Goal: Information Seeking & Learning: Learn about a topic

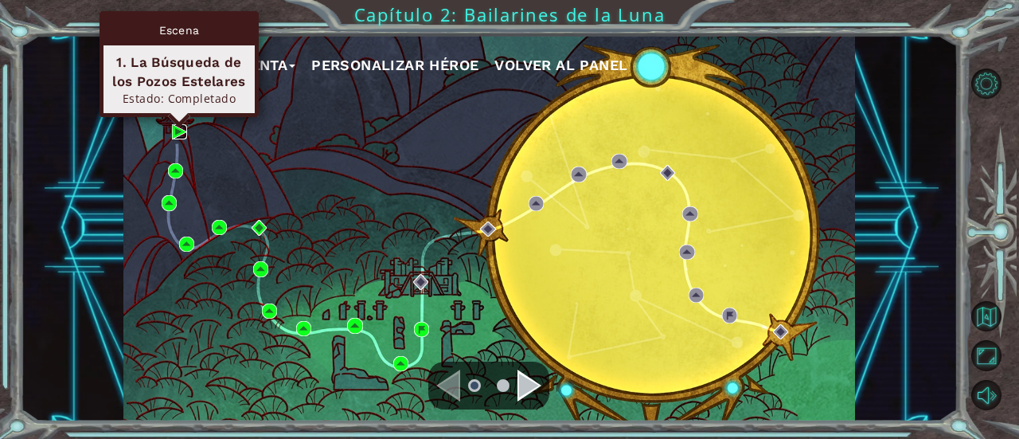
click at [176, 131] on img at bounding box center [179, 131] width 15 height 15
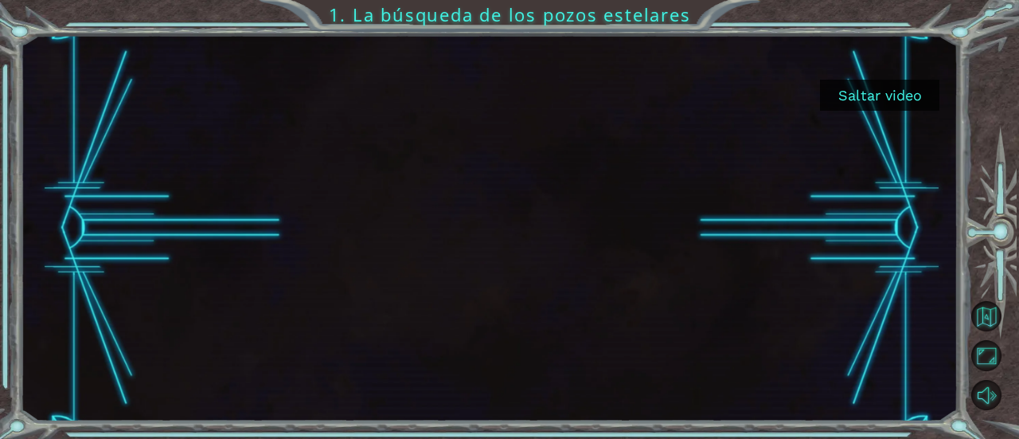
click at [880, 86] on button "Saltar video" at bounding box center [879, 95] width 119 height 31
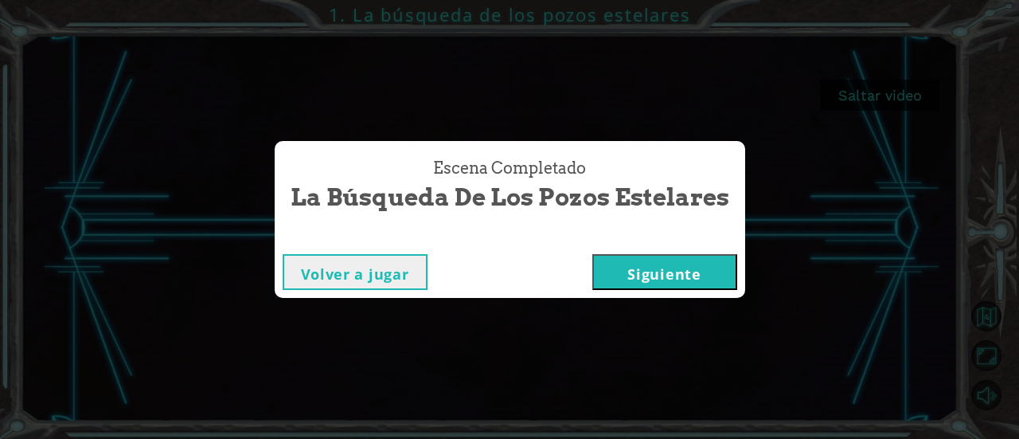
click at [667, 265] on button "Siguiente" at bounding box center [664, 272] width 145 height 36
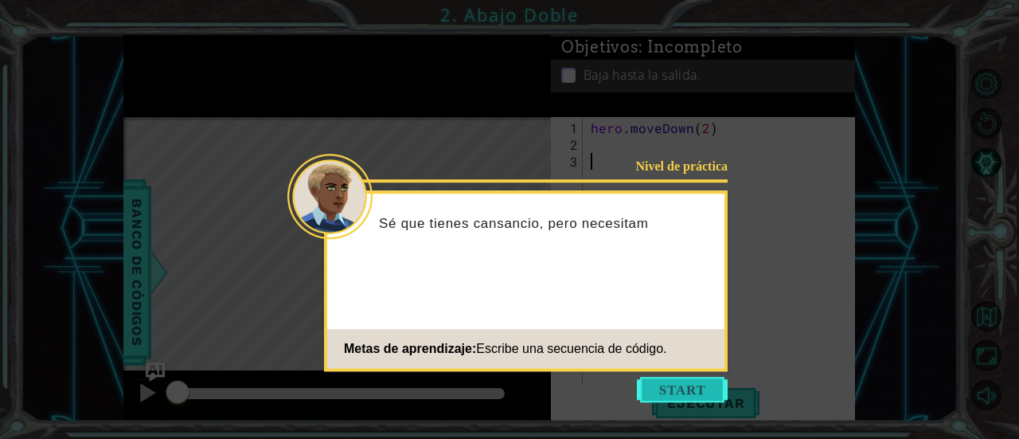
click at [699, 386] on button "Start" at bounding box center [682, 389] width 91 height 25
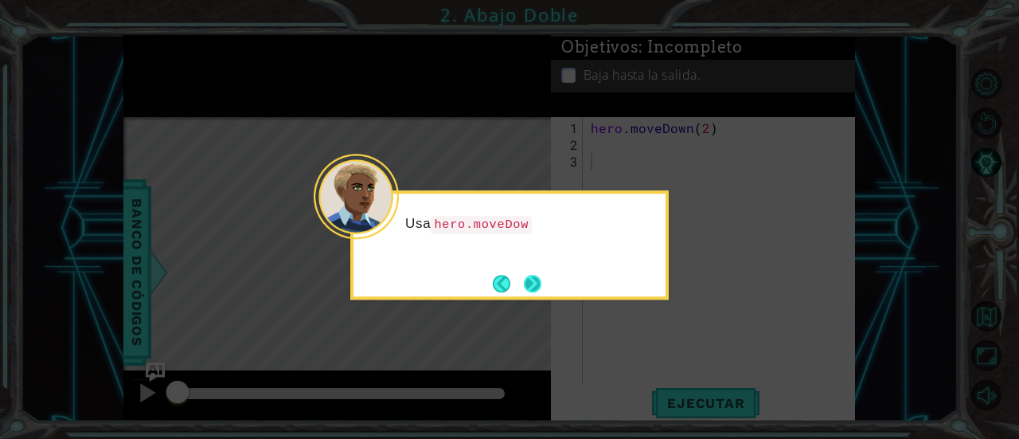
click at [530, 281] on button "Next" at bounding box center [533, 283] width 18 height 18
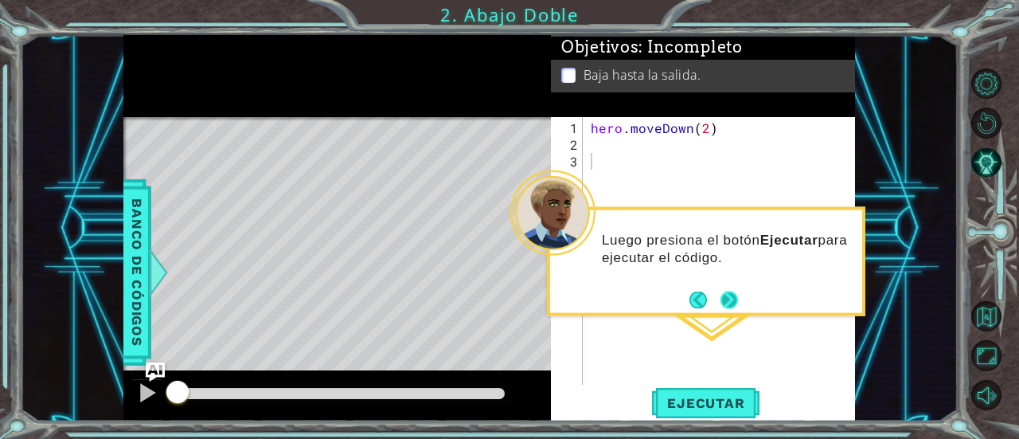
click at [731, 298] on button "Next" at bounding box center [729, 300] width 18 height 18
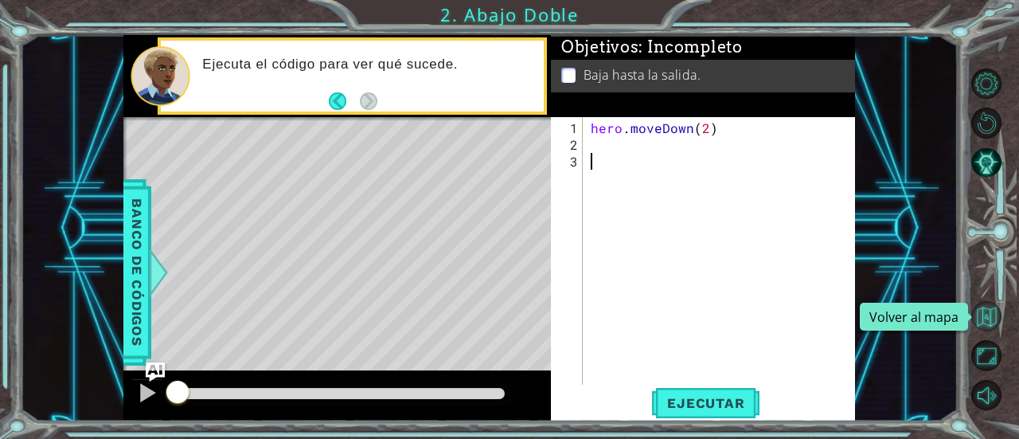
click at [992, 320] on button "Volver al mapa" at bounding box center [986, 316] width 31 height 31
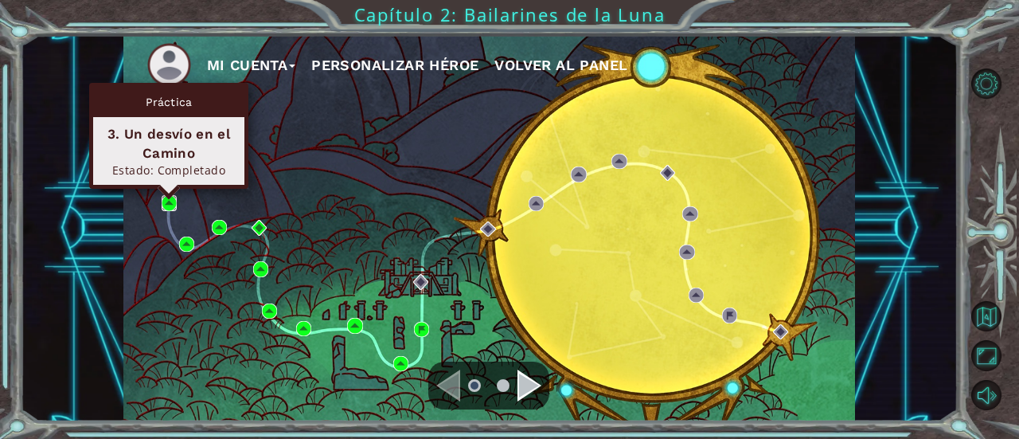
click at [169, 199] on img at bounding box center [169, 202] width 15 height 15
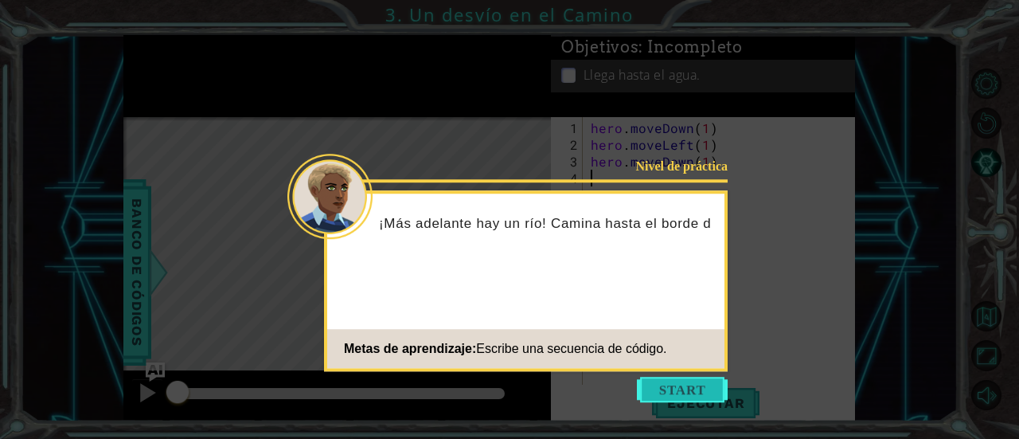
click at [689, 391] on button "Start" at bounding box center [682, 389] width 91 height 25
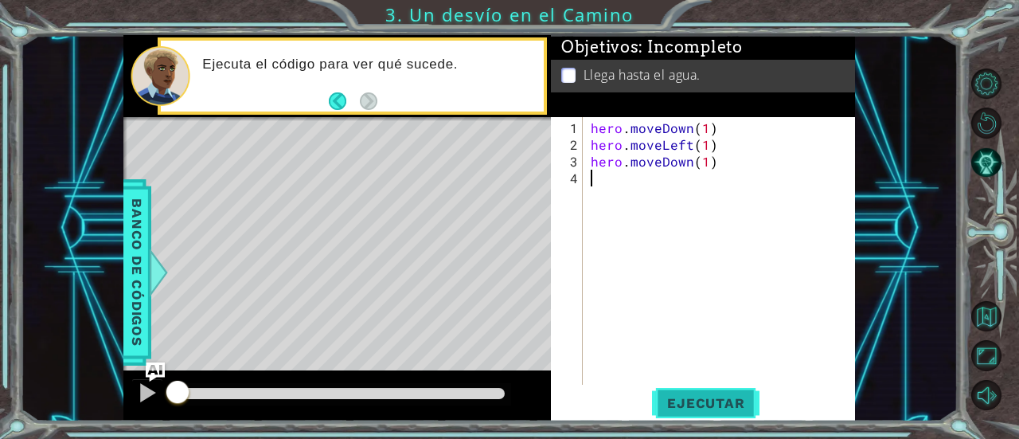
click at [715, 403] on span "Ejecutar" at bounding box center [705, 403] width 109 height 16
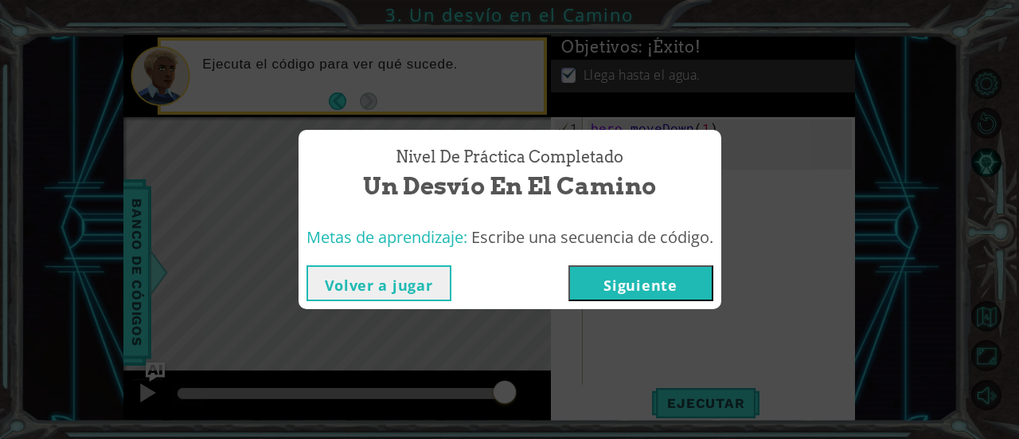
click at [709, 294] on button "Siguiente" at bounding box center [640, 283] width 145 height 36
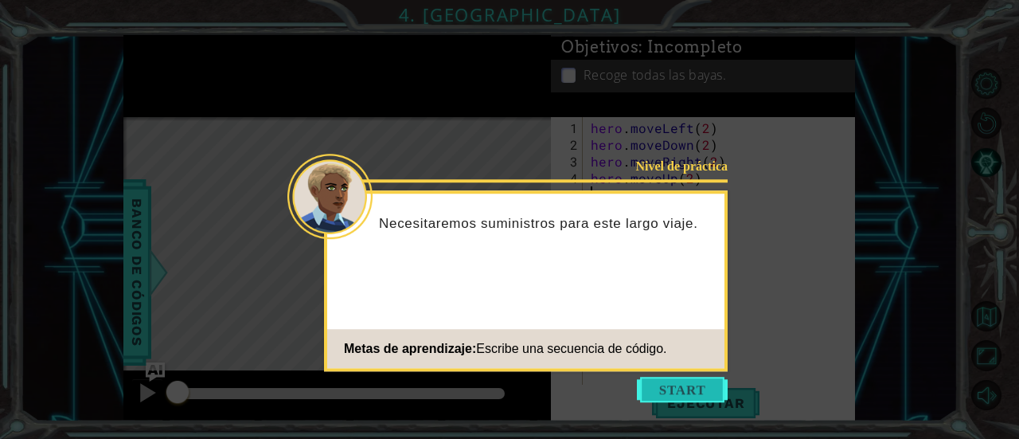
click at [658, 377] on button "Start" at bounding box center [682, 389] width 91 height 25
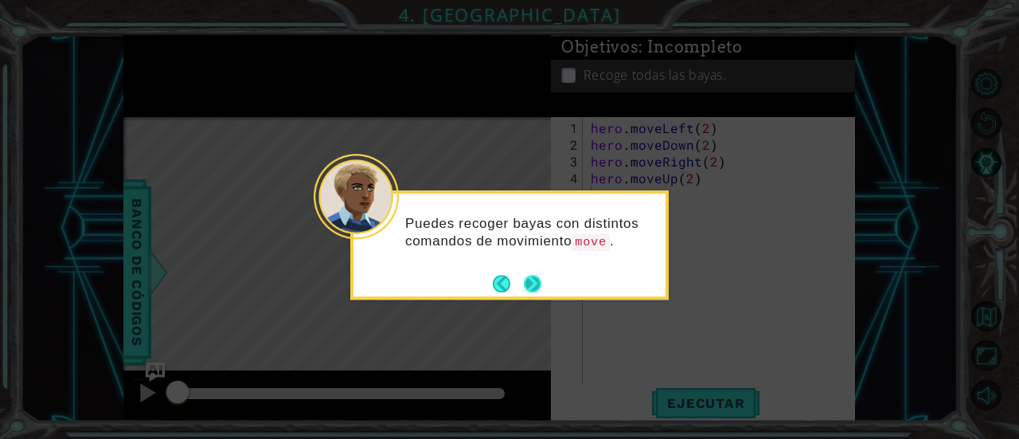
click at [533, 283] on button "Next" at bounding box center [532, 283] width 18 height 18
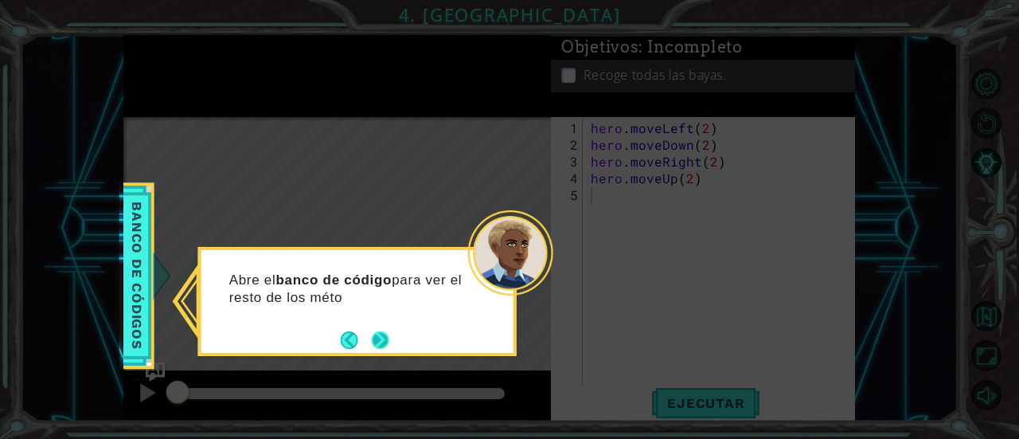
click at [373, 342] on button "Next" at bounding box center [380, 339] width 18 height 18
click at [382, 342] on button "Next" at bounding box center [380, 339] width 18 height 18
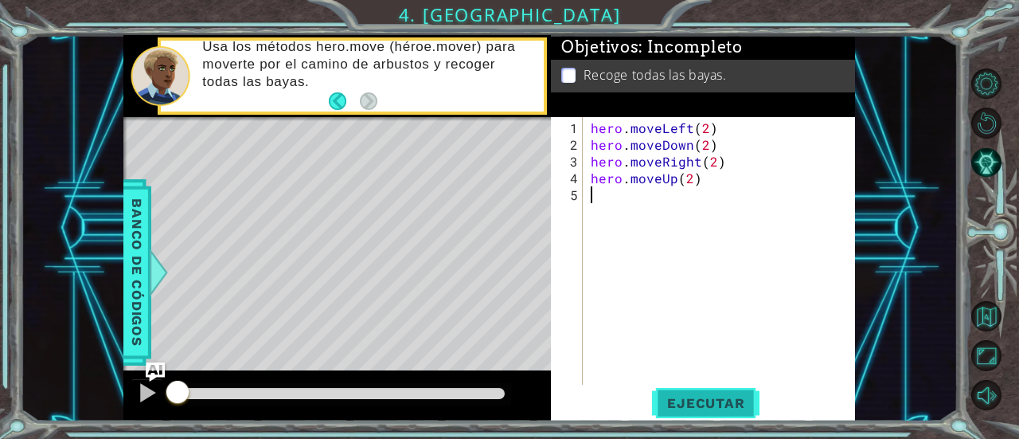
click at [724, 408] on span "Ejecutar" at bounding box center [705, 403] width 109 height 16
